Goal: Information Seeking & Learning: Learn about a topic

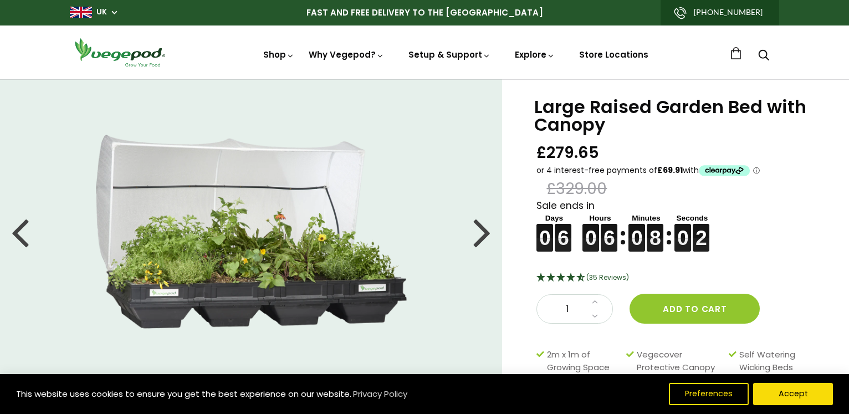
click at [482, 227] on div at bounding box center [482, 232] width 18 height 50
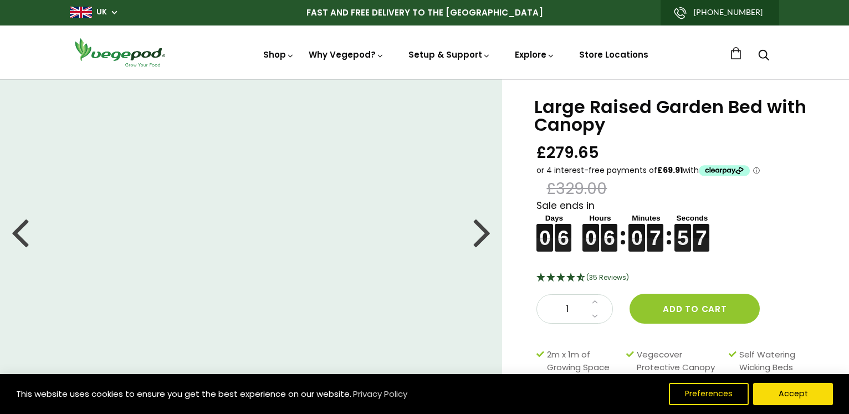
click at [482, 228] on div at bounding box center [482, 232] width 18 height 50
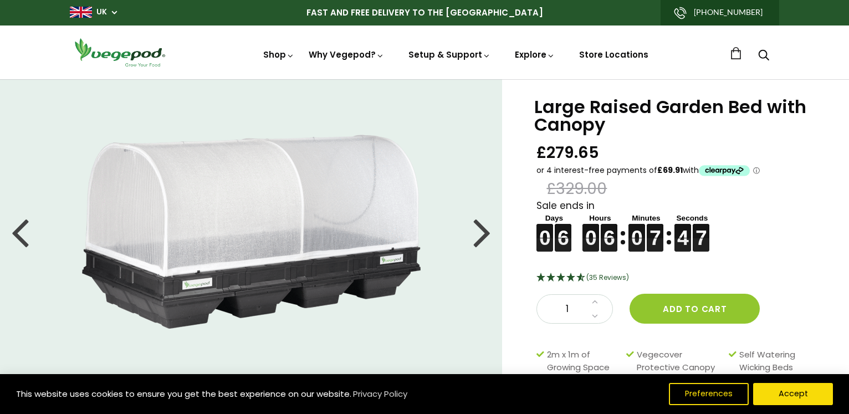
click at [482, 228] on div at bounding box center [482, 232] width 18 height 50
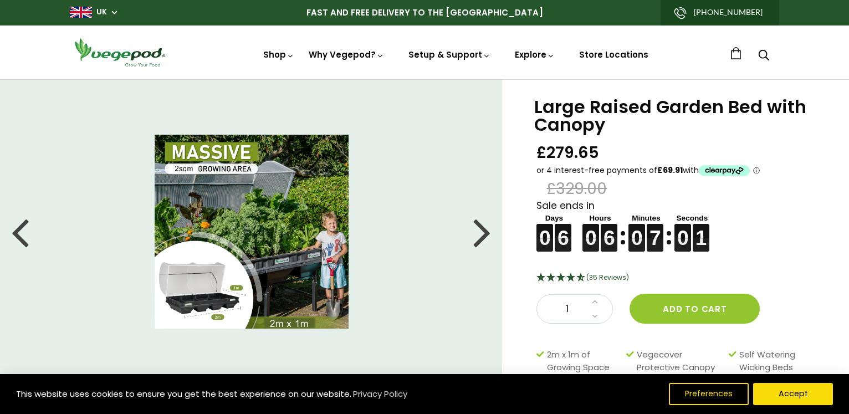
click at [482, 229] on div at bounding box center [482, 232] width 18 height 50
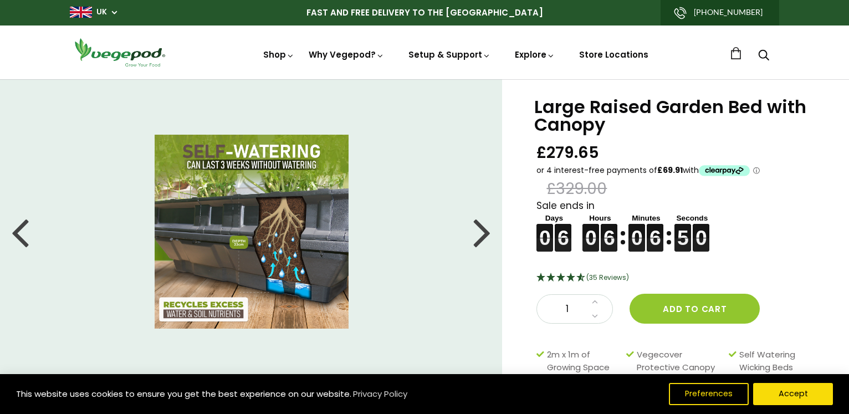
click at [482, 229] on div at bounding box center [482, 232] width 18 height 50
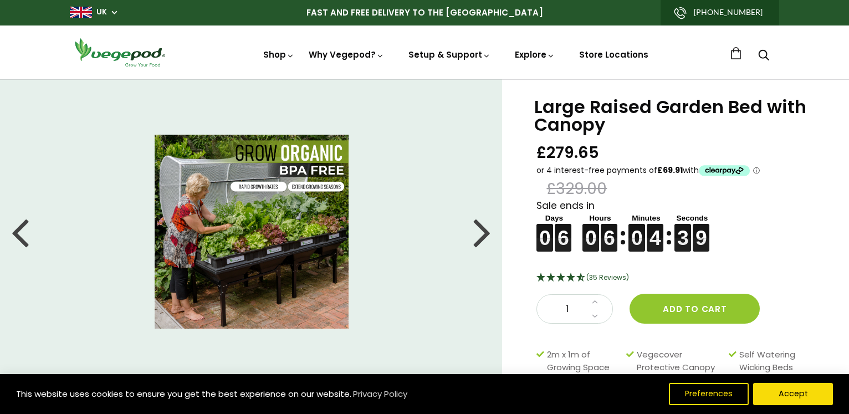
click at [482, 229] on div at bounding box center [482, 232] width 18 height 50
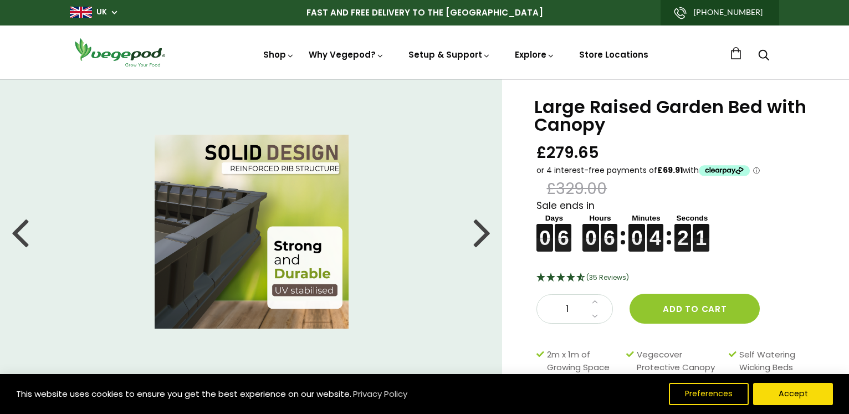
click at [481, 230] on div at bounding box center [482, 232] width 18 height 50
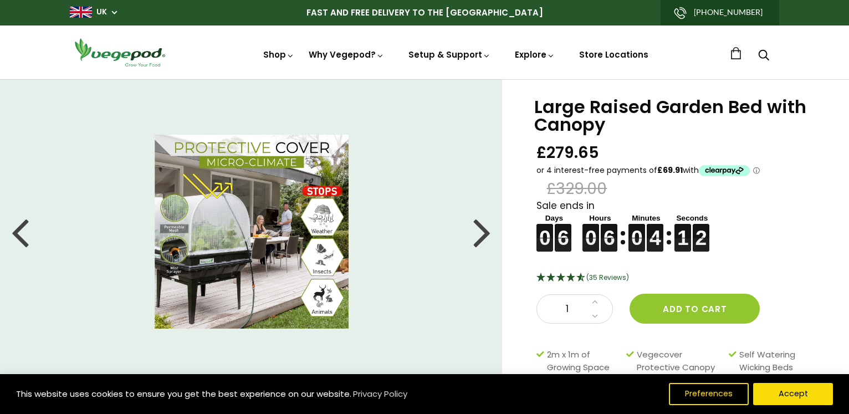
click at [481, 230] on div at bounding box center [482, 232] width 18 height 50
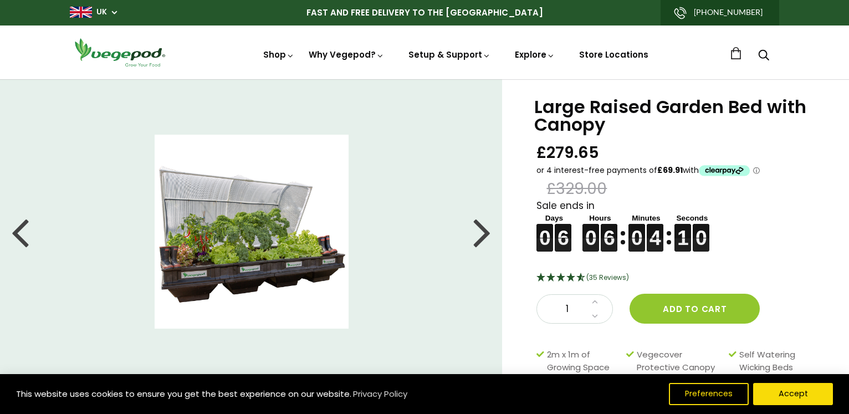
click at [481, 230] on div at bounding box center [482, 232] width 18 height 50
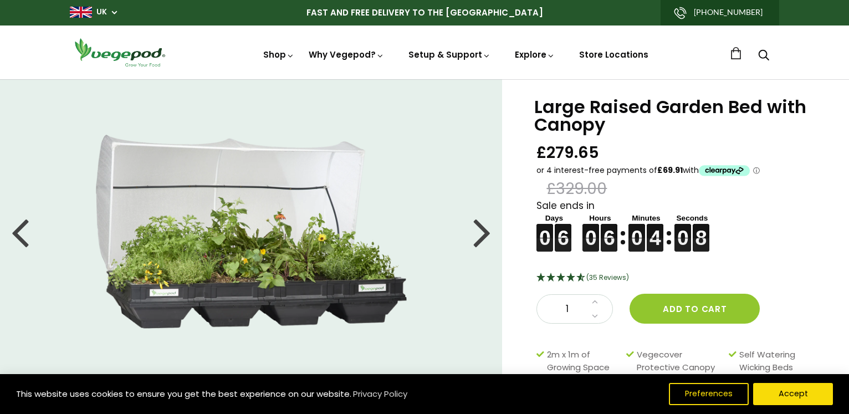
click at [482, 233] on div at bounding box center [482, 232] width 18 height 50
